Goal: Information Seeking & Learning: Learn about a topic

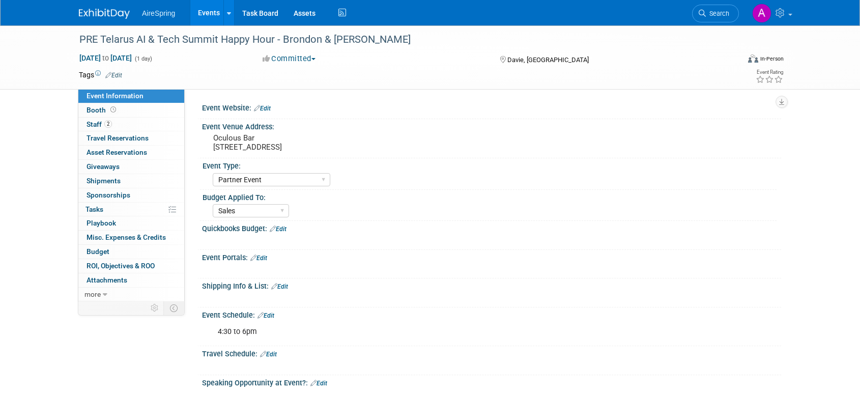
select select "Partner Event"
select select "Sales"
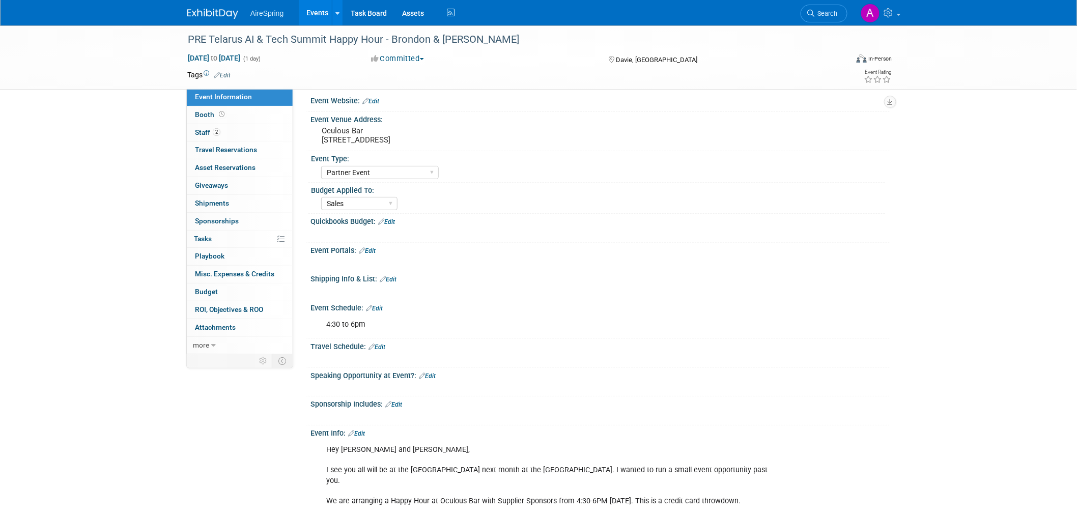
click at [210, 15] on img at bounding box center [212, 14] width 51 height 10
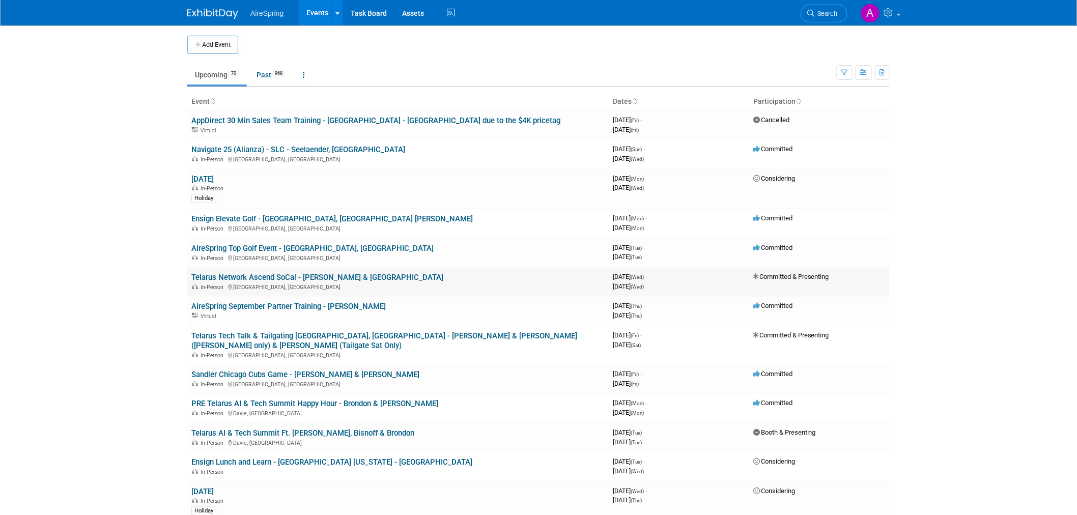
click at [308, 276] on link "Telarus Network Ascend SoCal - [PERSON_NAME] & [GEOGRAPHIC_DATA]" at bounding box center [317, 277] width 252 height 9
click at [293, 247] on link "AireSpring Top Golf Event - [GEOGRAPHIC_DATA], [GEOGRAPHIC_DATA]" at bounding box center [312, 248] width 242 height 9
click at [331, 278] on link "Telarus Network Ascend SoCal - [PERSON_NAME] & [GEOGRAPHIC_DATA]" at bounding box center [317, 277] width 252 height 9
click at [357, 332] on link "Telarus Tech Talk & Tailgating Athens, GA - Michael & Melvin (Fri only) & Sulli…" at bounding box center [384, 340] width 386 height 19
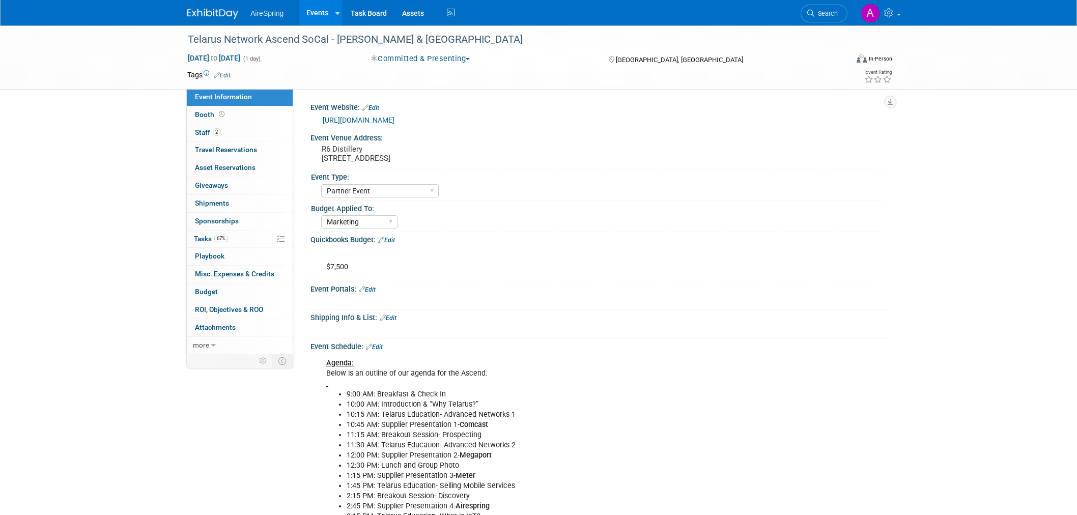
select select "Partner Event"
select select "Marketing"
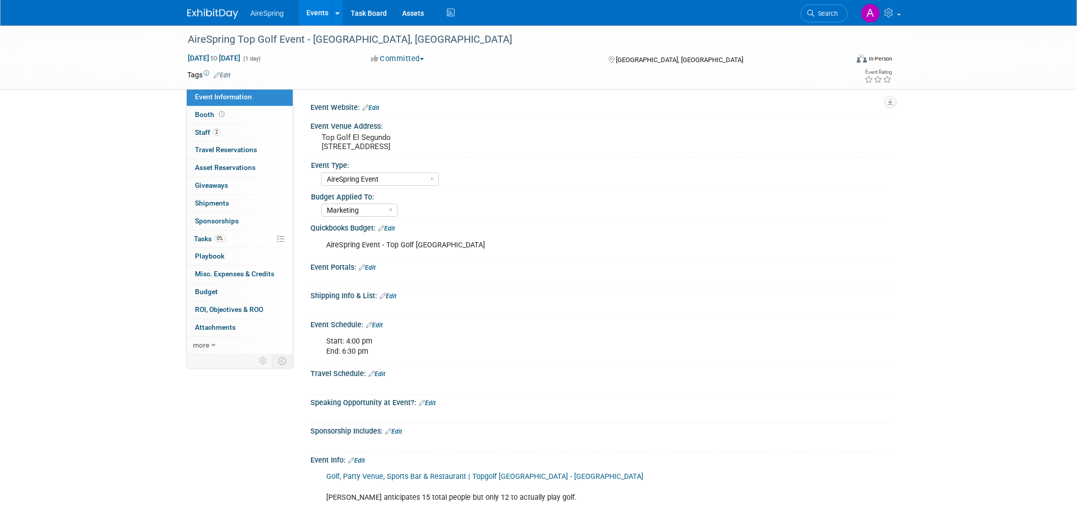
select select "AireSpring Event"
select select "Marketing"
drag, startPoint x: 321, startPoint y: 144, endPoint x: 480, endPoint y: 144, distance: 158.4
click at [480, 144] on pre "Top Golf El Segundo 400 Pacific Coast Hwy, El Segundo, CA 90245" at bounding box center [431, 142] width 219 height 18
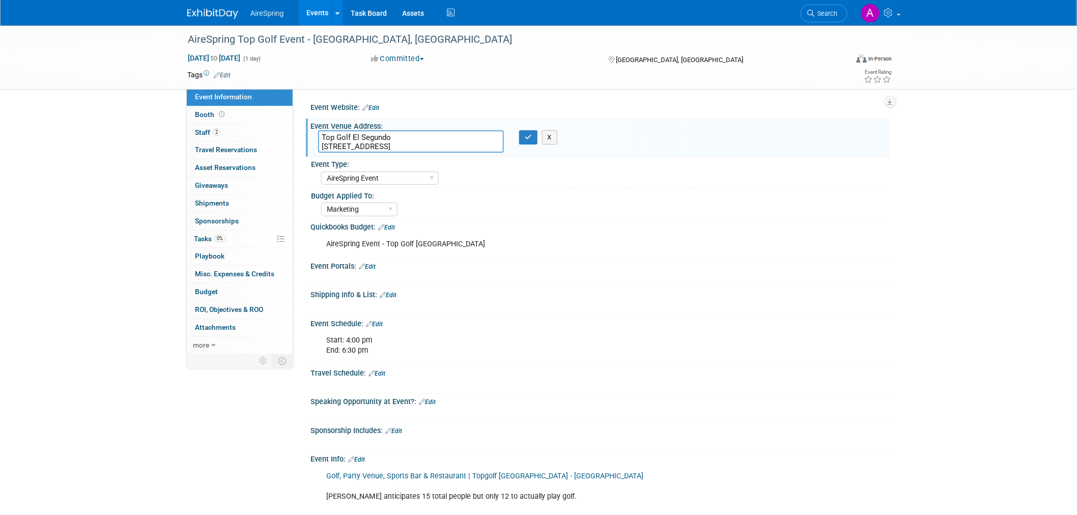
drag, startPoint x: 481, startPoint y: 148, endPoint x: 317, endPoint y: 149, distance: 164.5
click at [317, 149] on div "Top Golf El Segundo 400 Pacific Coast Hwy, El Segundo, CA 90245" at bounding box center [411, 141] width 201 height 22
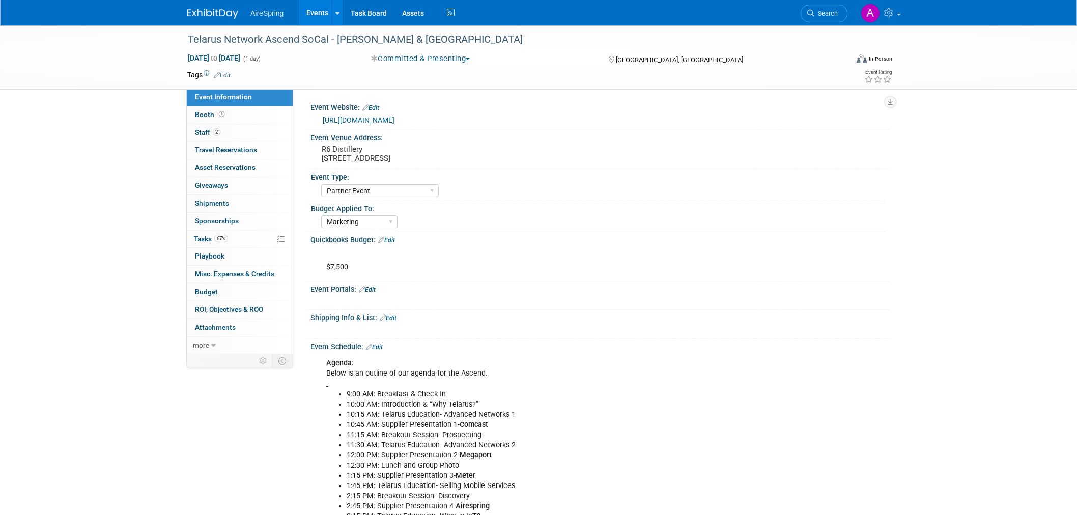
select select "Partner Event"
select select "Marketing"
drag, startPoint x: 323, startPoint y: 155, endPoint x: 490, endPoint y: 141, distance: 167.6
click at [490, 141] on div "Event Venue Address: R6 Distillery [STREET_ADDRESS]" at bounding box center [598, 149] width 584 height 39
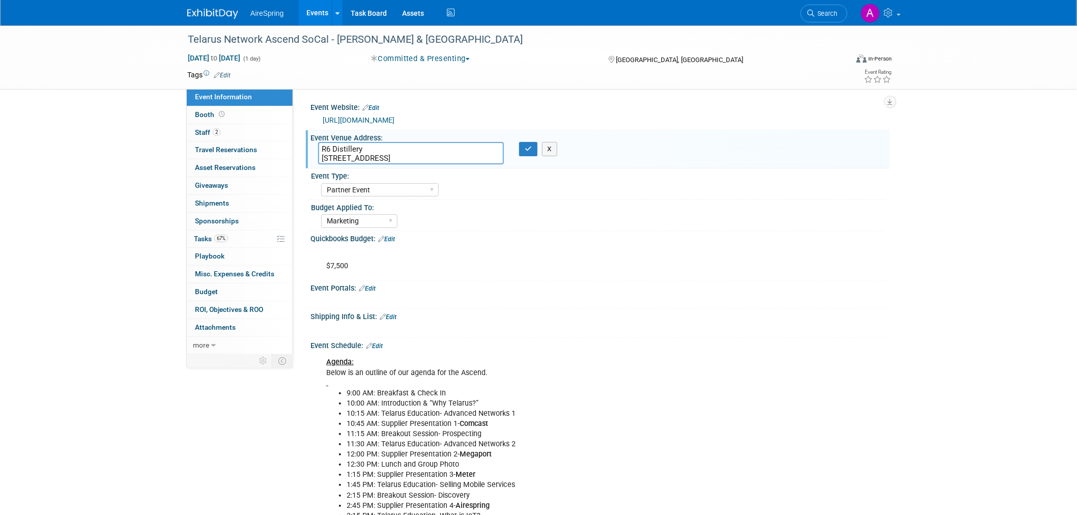
click at [469, 159] on textarea "R6 Distillery [STREET_ADDRESS]" at bounding box center [411, 153] width 186 height 22
drag, startPoint x: 481, startPoint y: 159, endPoint x: 315, endPoint y: 170, distance: 166.9
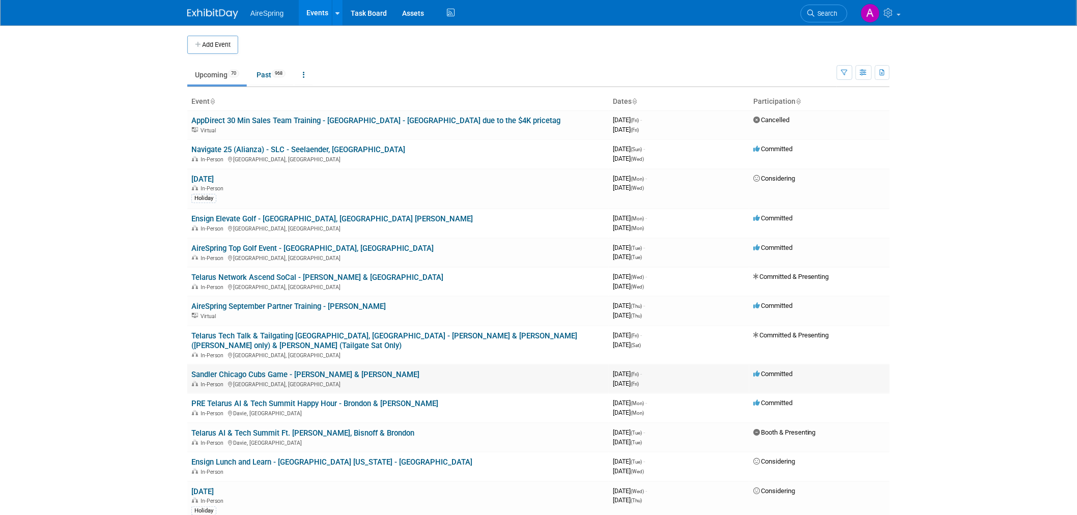
click at [296, 370] on link "Sandler Chicago Cubs Game - Curtin & Komon" at bounding box center [305, 374] width 228 height 9
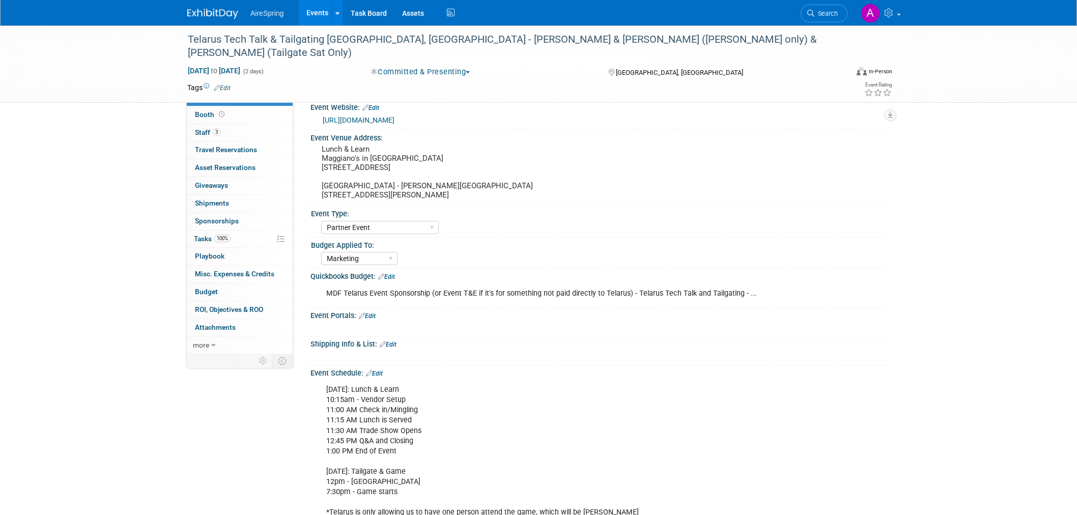
select select "Partner Event"
select select "Marketing"
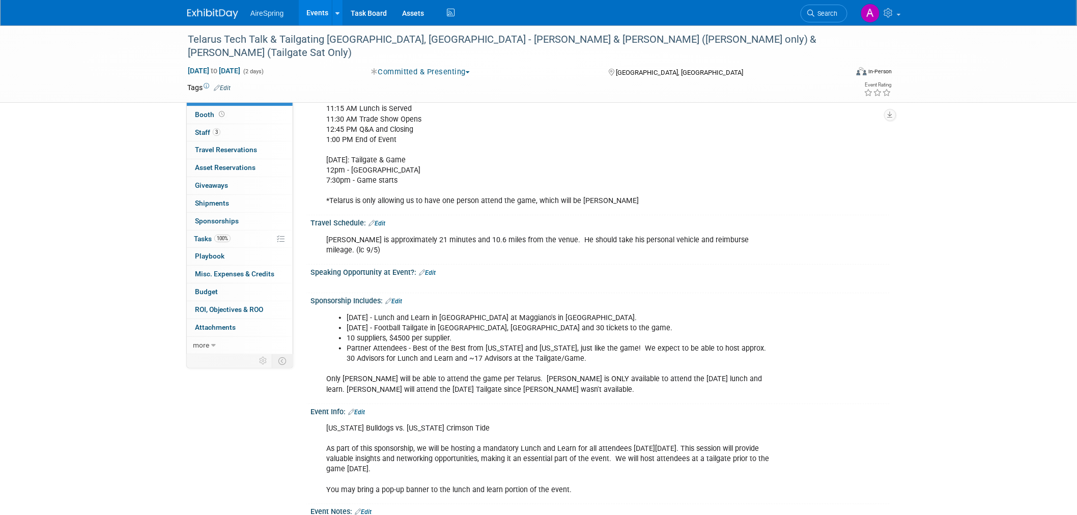
scroll to position [339, 0]
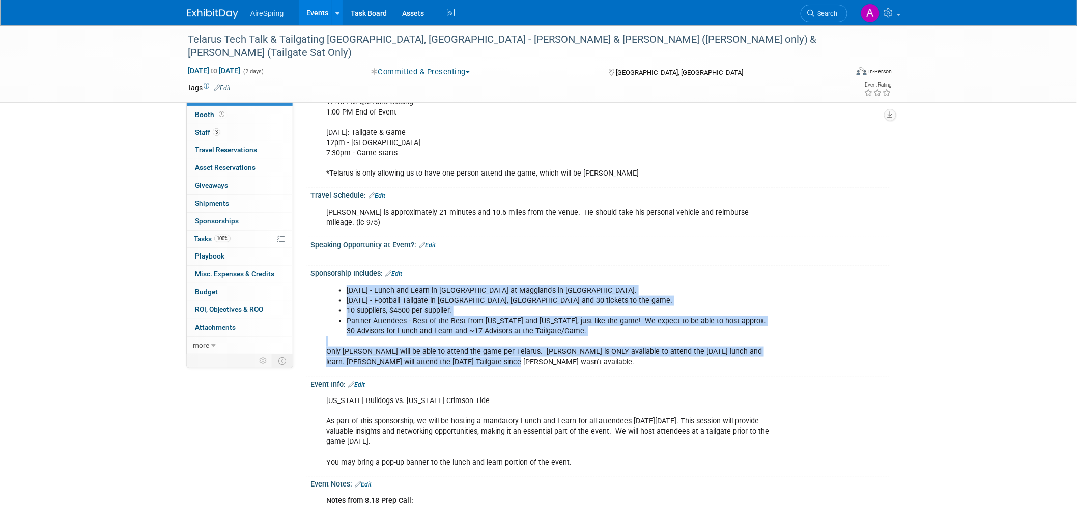
drag, startPoint x: 480, startPoint y: 347, endPoint x: 511, endPoint y: 359, distance: 33.6
click at [511, 359] on div "Sponsorship Includes: Edit Friday September 26 - Lunch and Learn in Atlanta at …" at bounding box center [598, 321] width 584 height 110
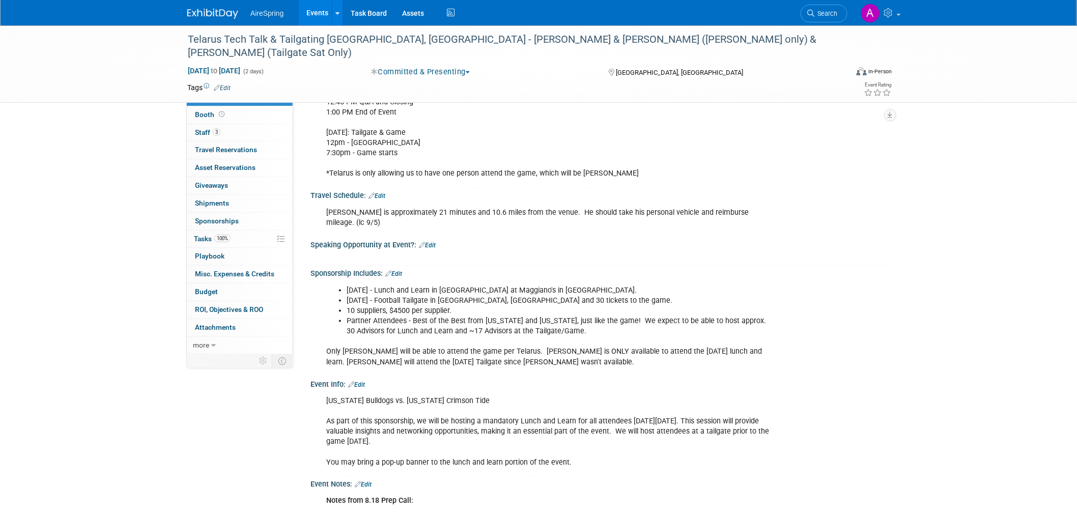
click at [537, 348] on div "Friday September 26 - Lunch and Learn in Atlanta at Maggiano's in Perimeter Mal…" at bounding box center [548, 327] width 459 height 92
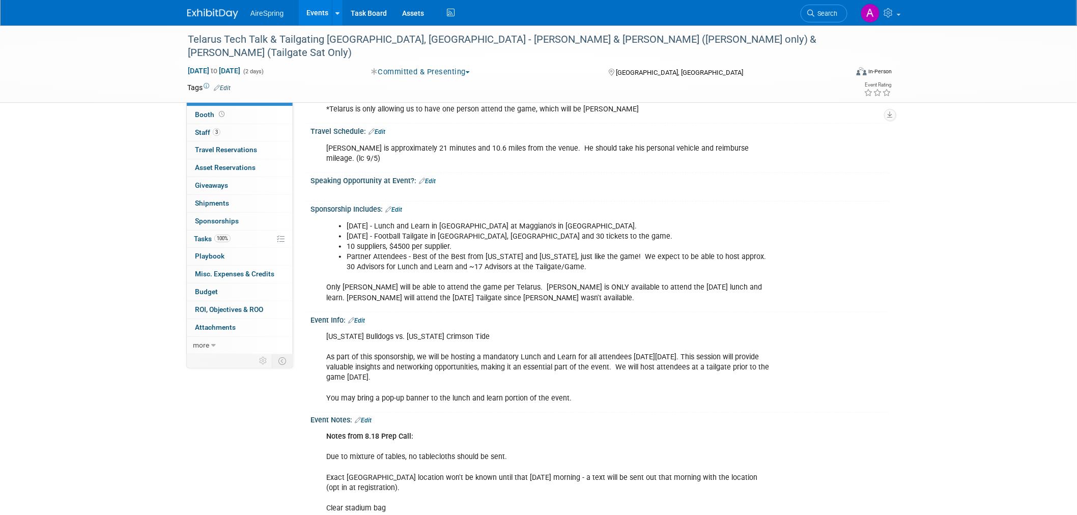
scroll to position [386, 0]
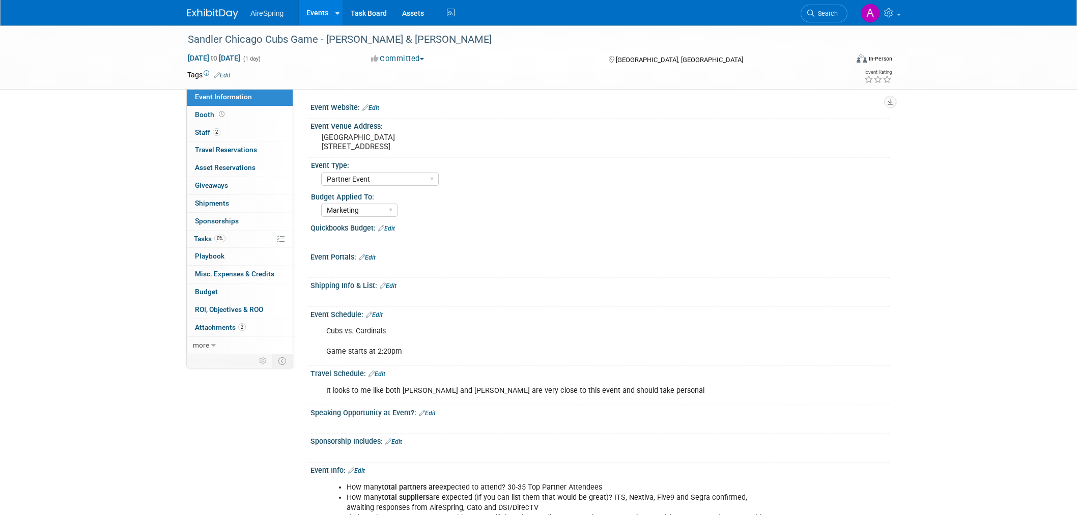
select select "Partner Event"
select select "Marketing"
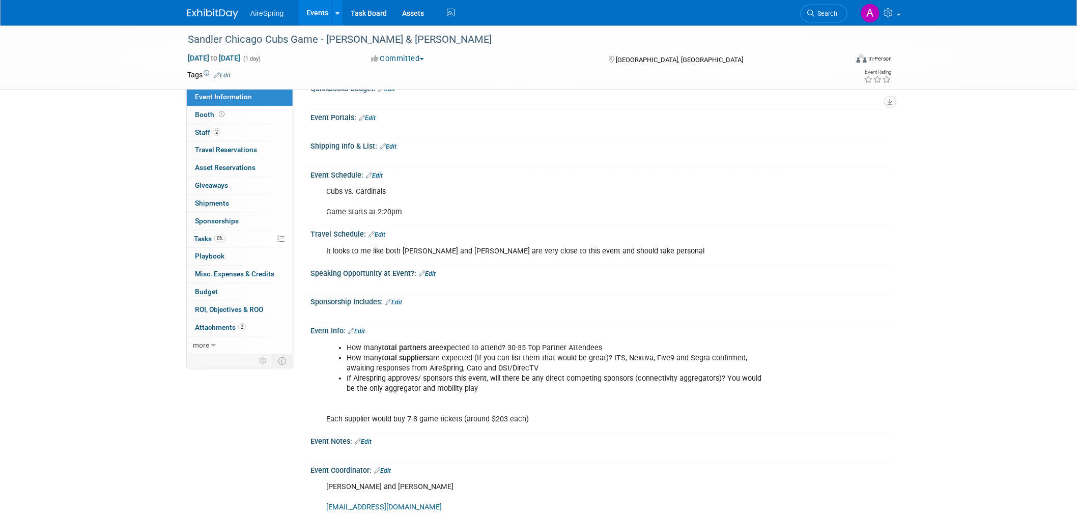
scroll to position [170, 0]
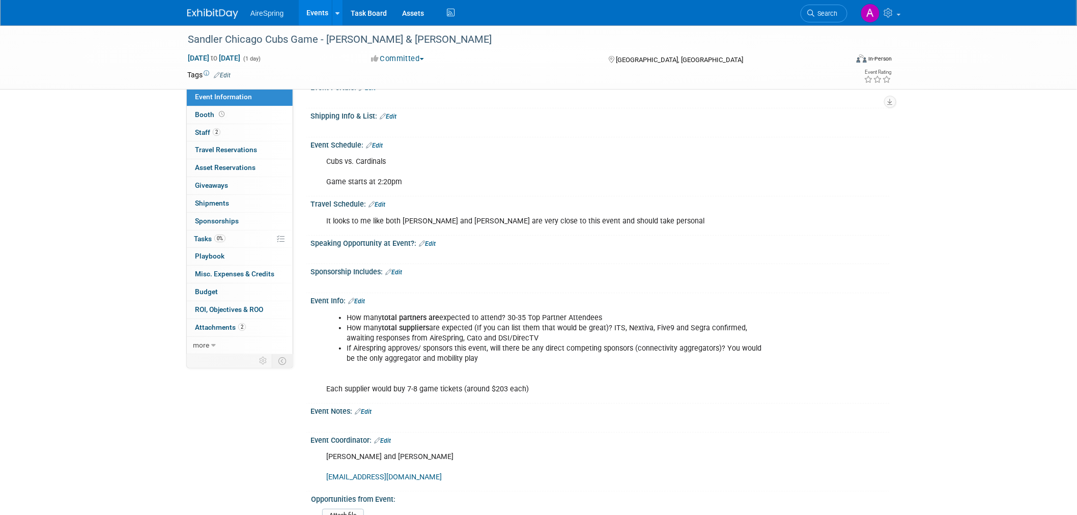
click at [499, 345] on li "If Airespring approves/ sponsors this event, will there be any direct competing…" at bounding box center [559, 354] width 425 height 20
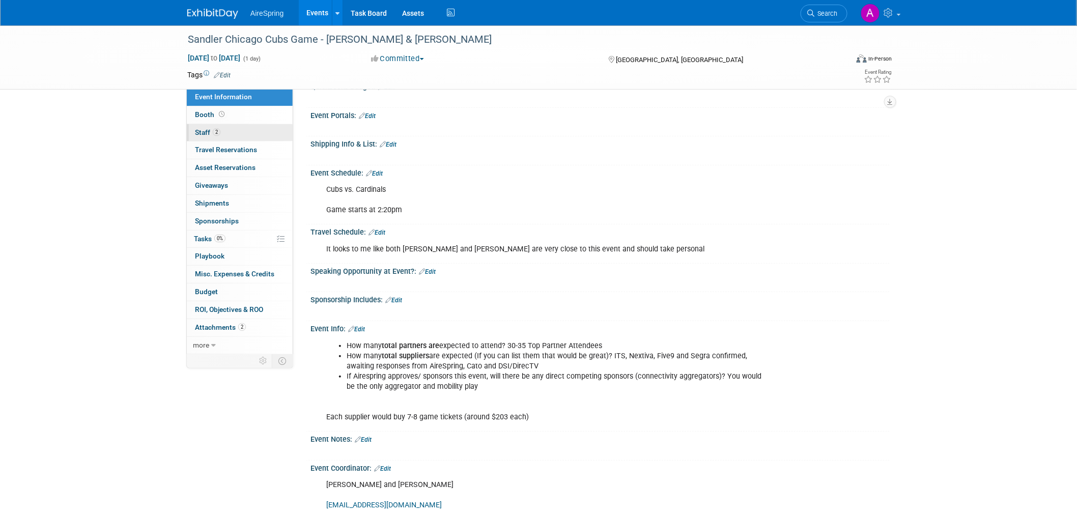
scroll to position [0, 0]
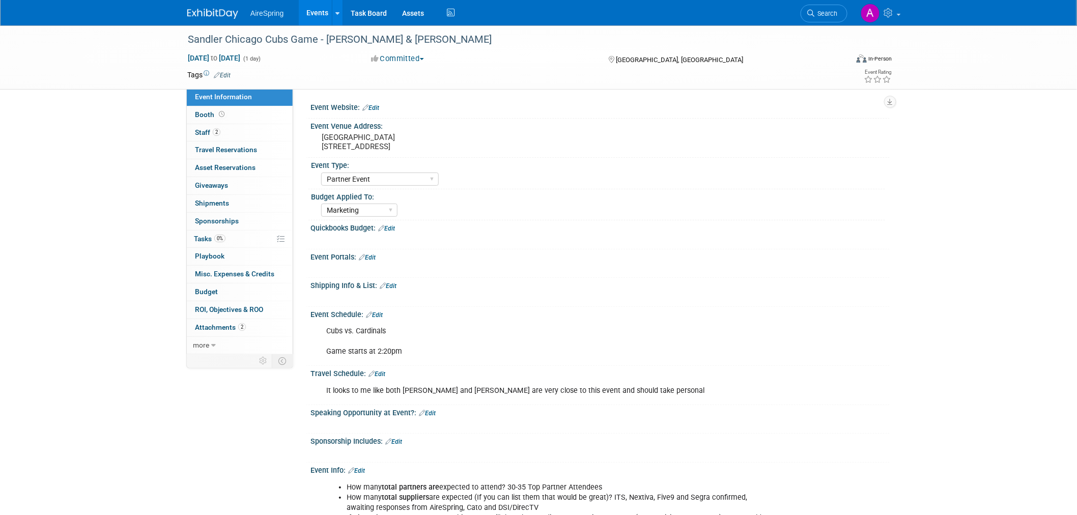
click at [209, 14] on img at bounding box center [212, 14] width 51 height 10
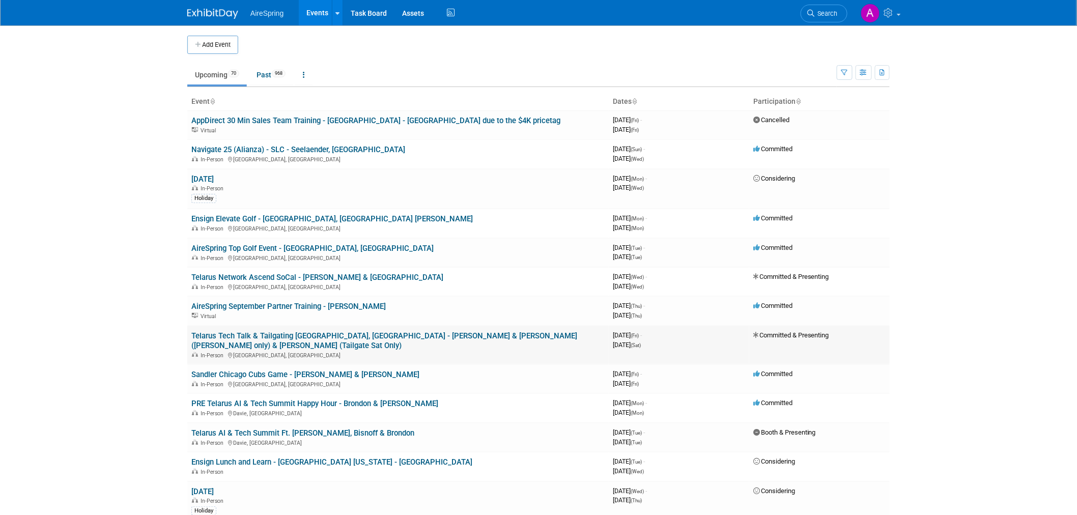
click at [319, 333] on link "Telarus Tech Talk & Tailgating [GEOGRAPHIC_DATA], [GEOGRAPHIC_DATA] - [PERSON_N…" at bounding box center [384, 340] width 386 height 19
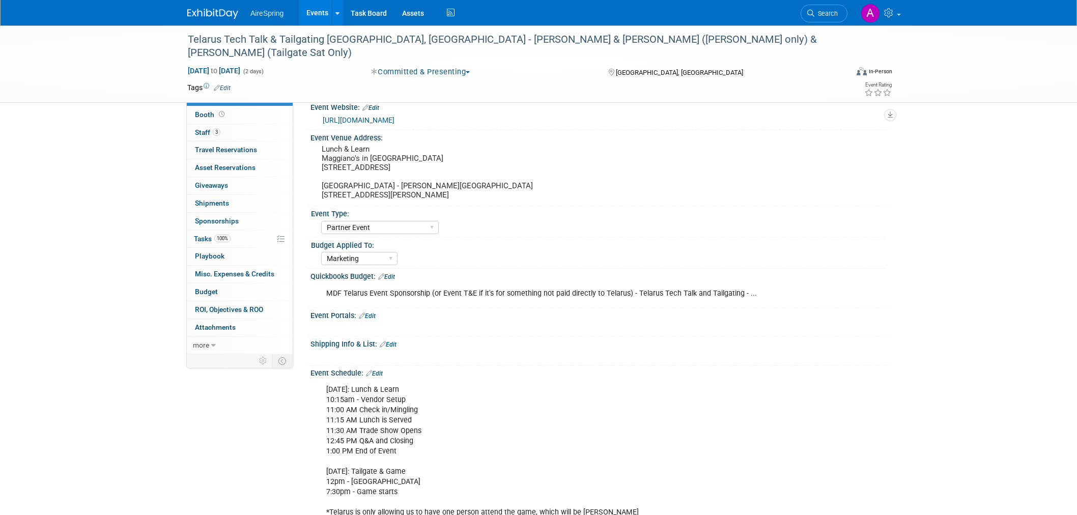
select select "Partner Event"
select select "Marketing"
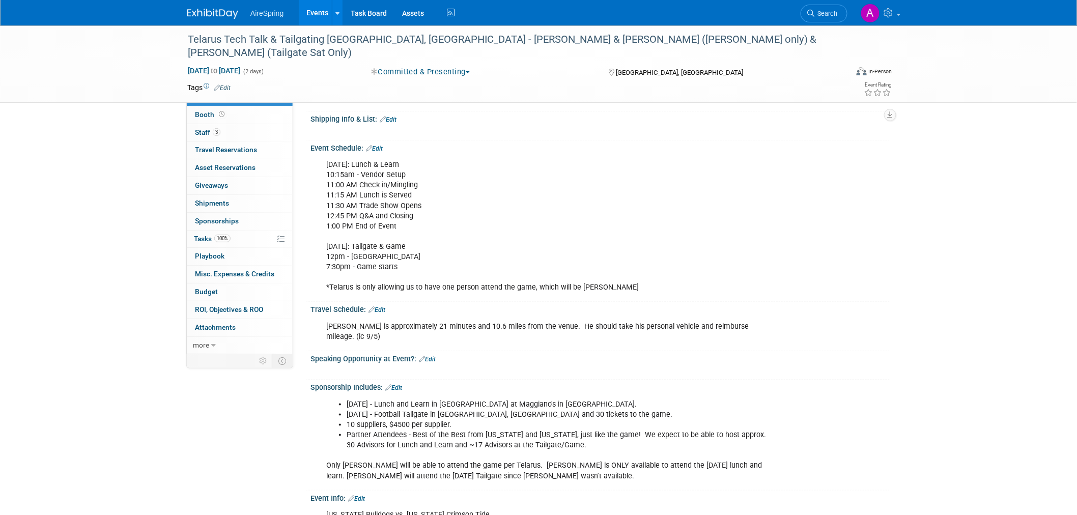
scroll to position [226, 0]
click at [945, 140] on div "Telarus Tech Talk & Tailgating [GEOGRAPHIC_DATA], [GEOGRAPHIC_DATA] - [PERSON_N…" at bounding box center [538, 370] width 1077 height 1143
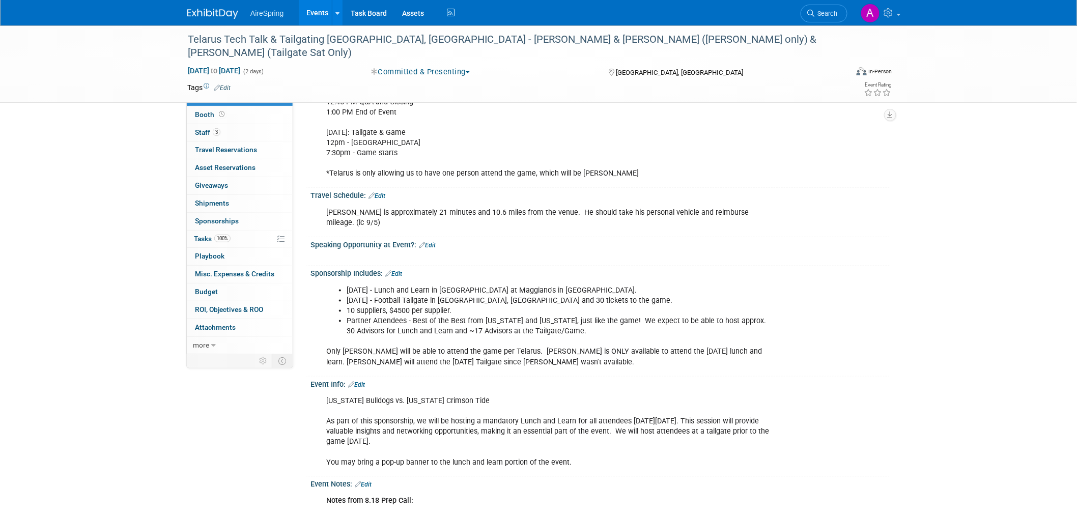
scroll to position [0, 0]
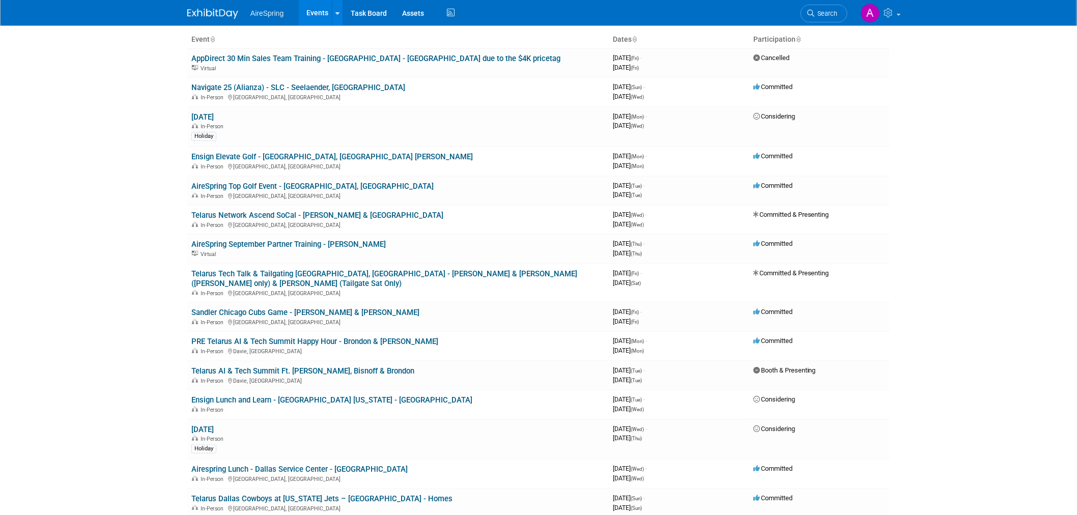
scroll to position [57, 0]
